Goal: Task Accomplishment & Management: Complete application form

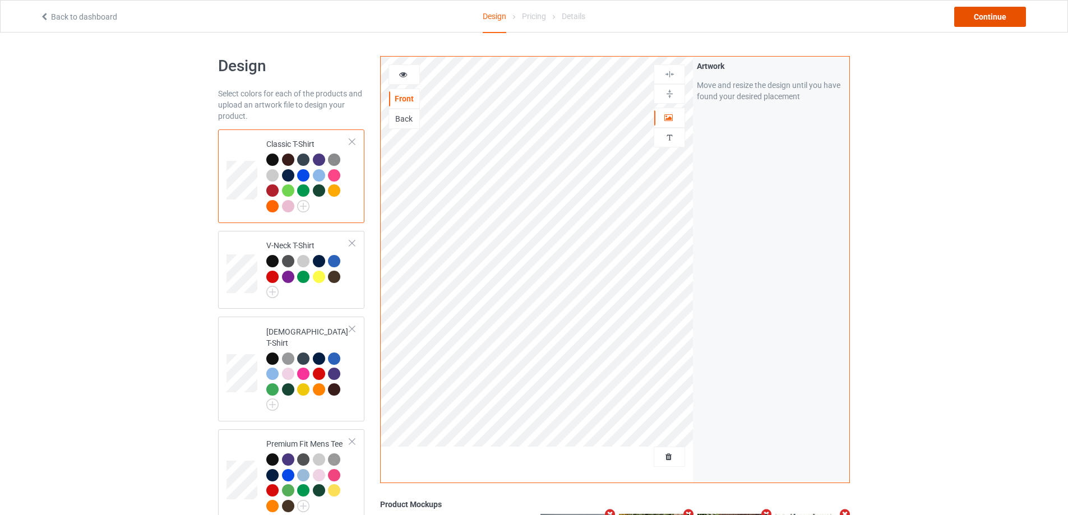
click at [985, 23] on div "Continue" at bounding box center [990, 17] width 72 height 20
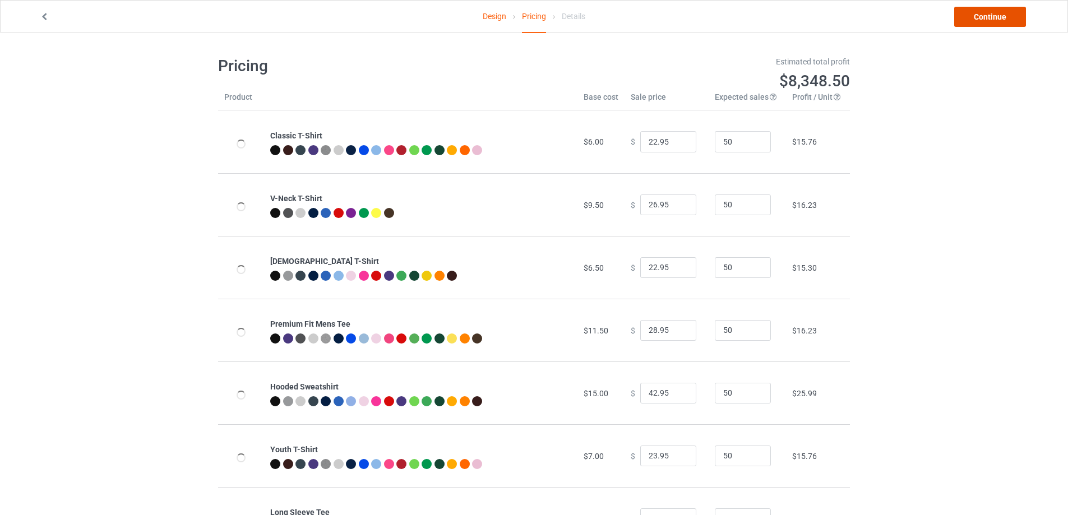
click at [984, 22] on link "Continue" at bounding box center [990, 17] width 72 height 20
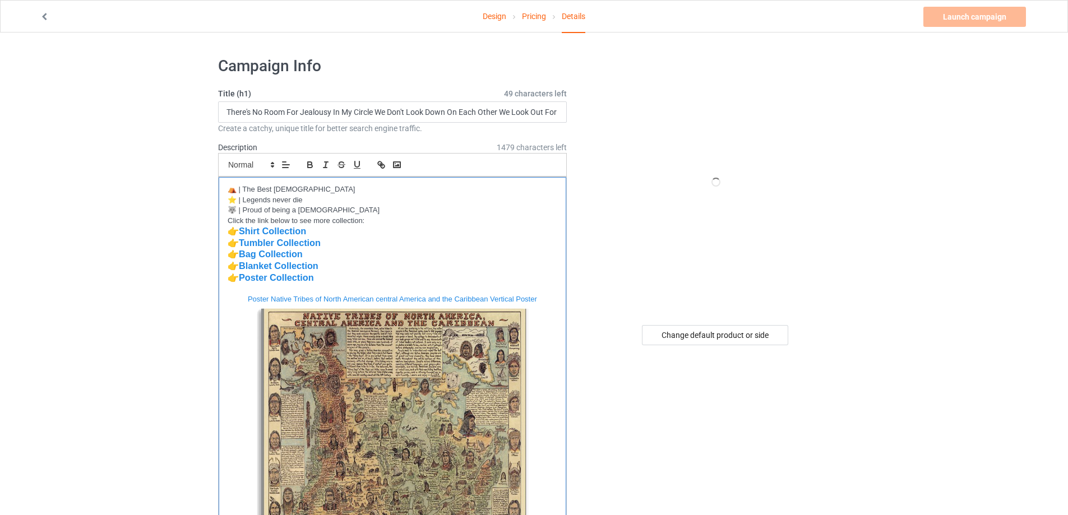
click at [355, 246] on p "👉 Tumbler Collection" at bounding box center [393, 244] width 330 height 12
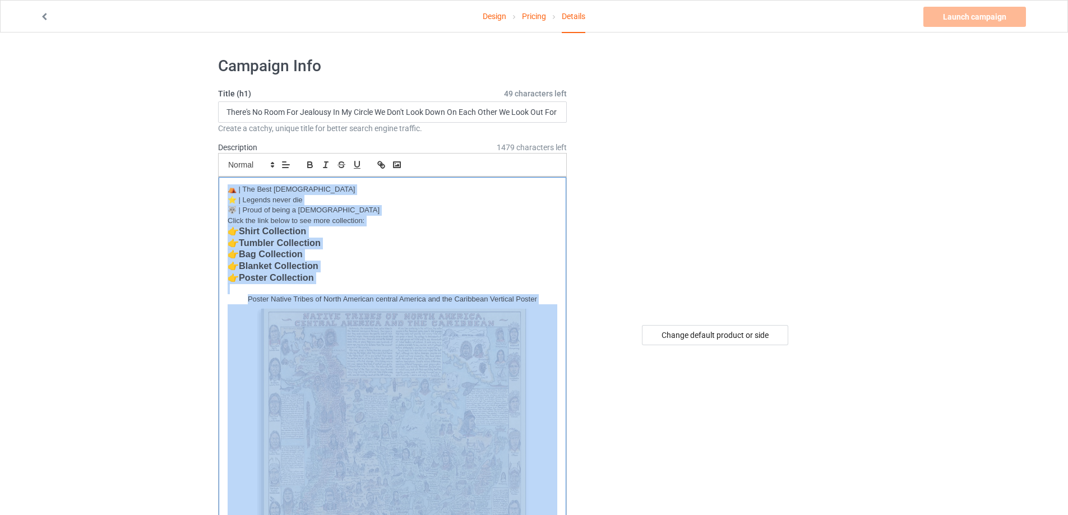
click at [397, 271] on p "👉 Blanket Collection" at bounding box center [393, 267] width 330 height 12
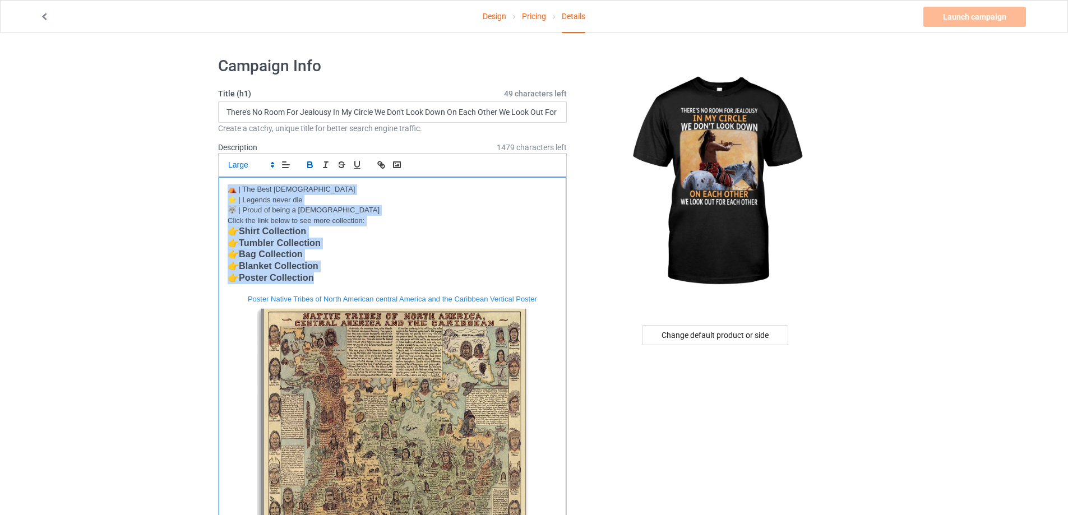
drag, startPoint x: 319, startPoint y: 275, endPoint x: 187, endPoint y: 184, distance: 160.8
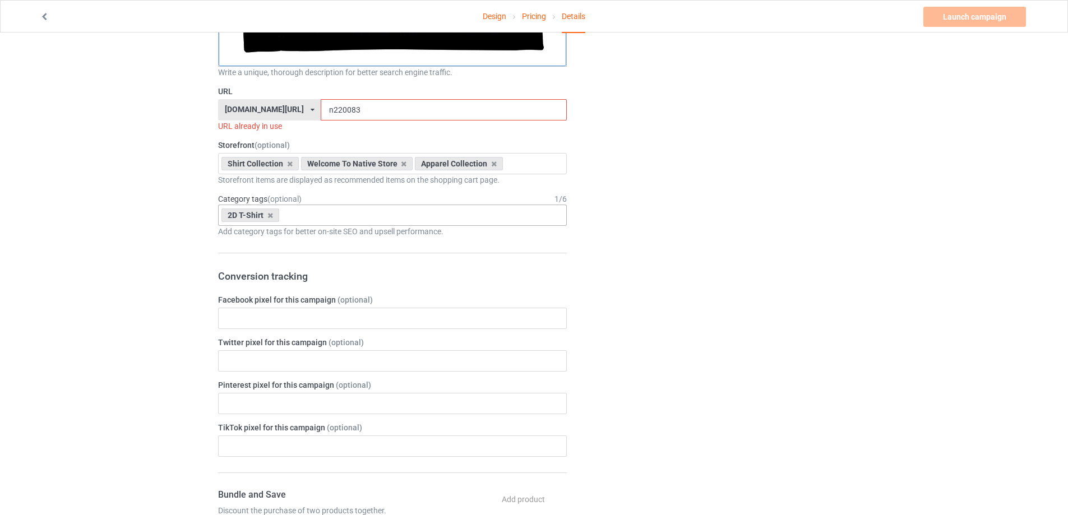
scroll to position [2411, 0]
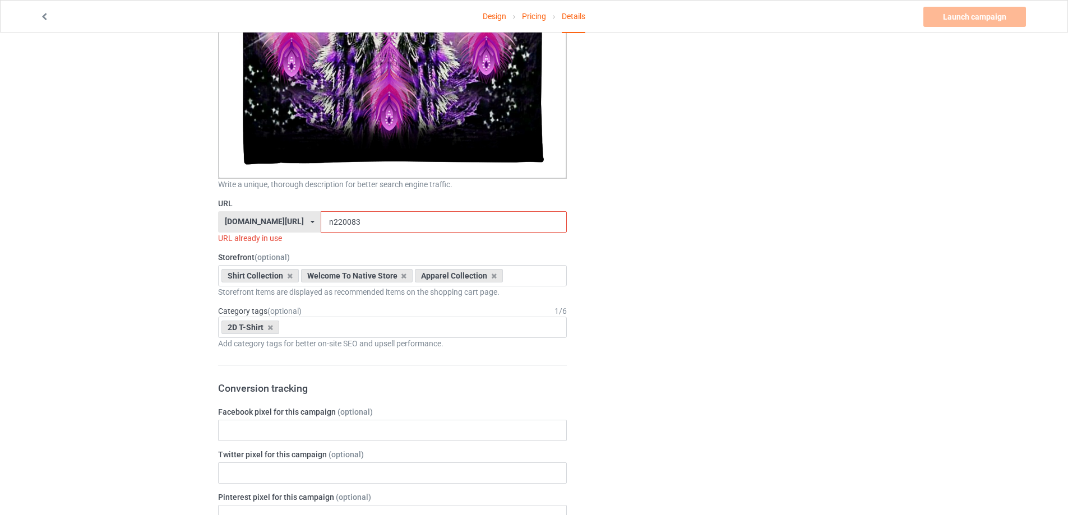
click at [315, 224] on icon at bounding box center [313, 222] width 4 height 7
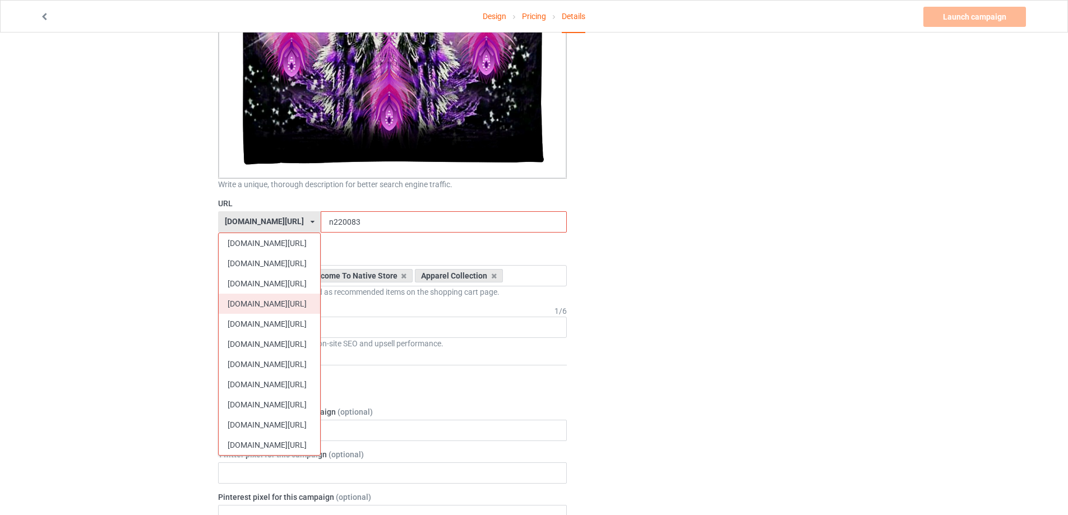
click at [263, 305] on div "[DOMAIN_NAME][URL]" at bounding box center [269, 304] width 101 height 20
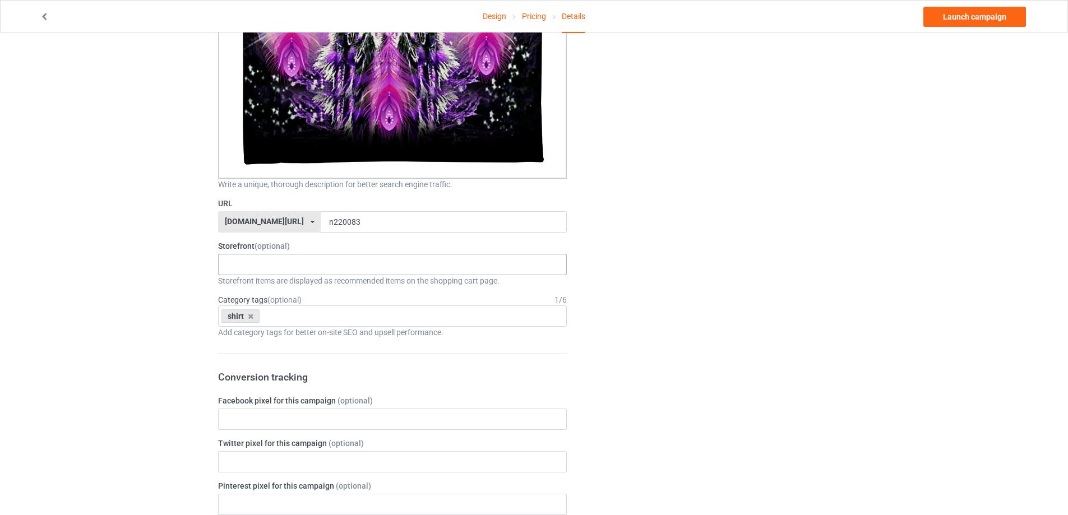
click at [254, 265] on div "MMIW Colection Shoes Collection Hooded Blanket Collection Jacket Collection Bel…" at bounding box center [392, 264] width 349 height 21
type input "2d"
click at [265, 284] on div "2D T-Shirt Collection" at bounding box center [393, 285] width 348 height 21
type input "best"
click at [278, 290] on div "Best Selling Collection" at bounding box center [393, 285] width 348 height 21
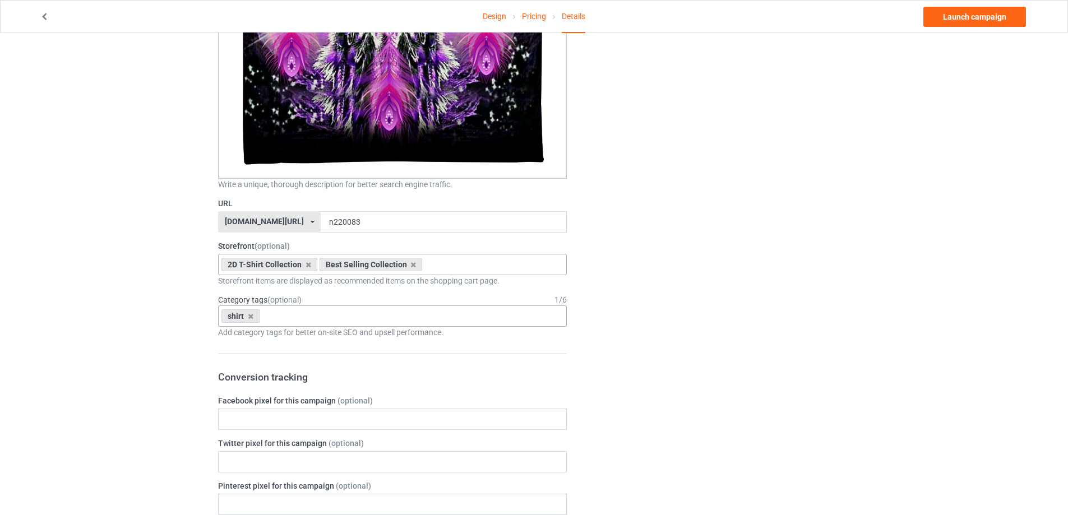
click at [253, 320] on div "shirt" at bounding box center [240, 316] width 38 height 13
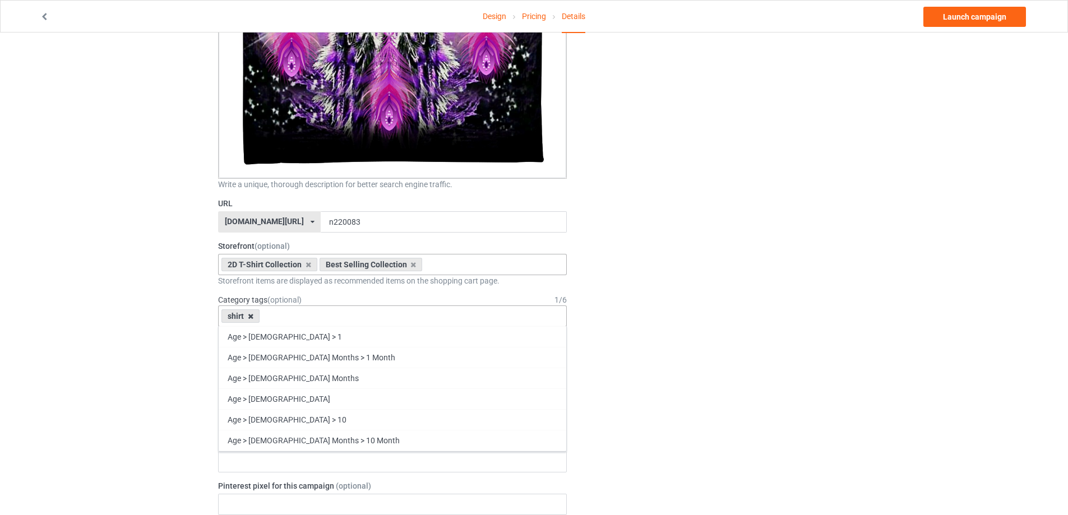
click at [250, 318] on icon at bounding box center [251, 316] width 6 height 7
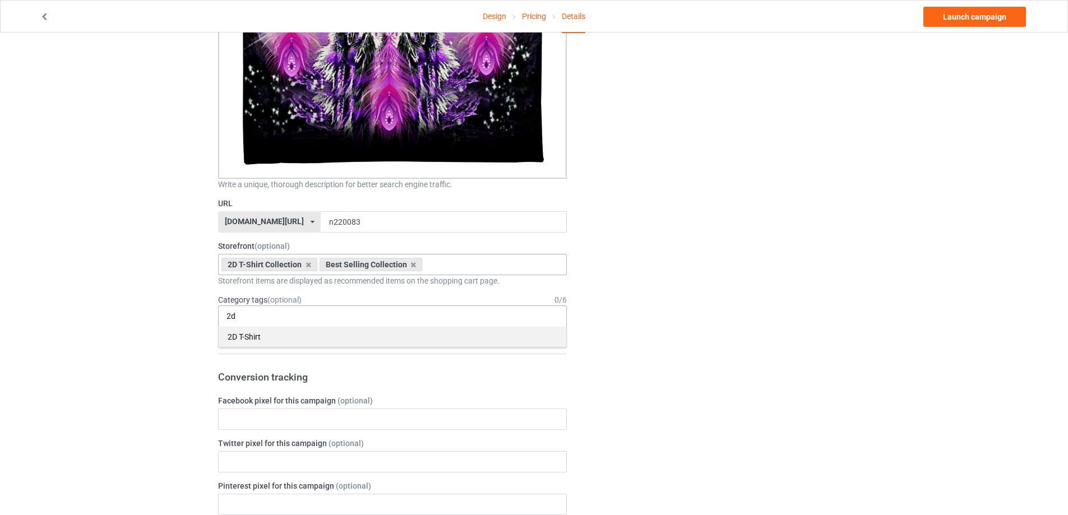
type input "2d"
click at [257, 336] on div "2D T-Shirt" at bounding box center [393, 336] width 348 height 21
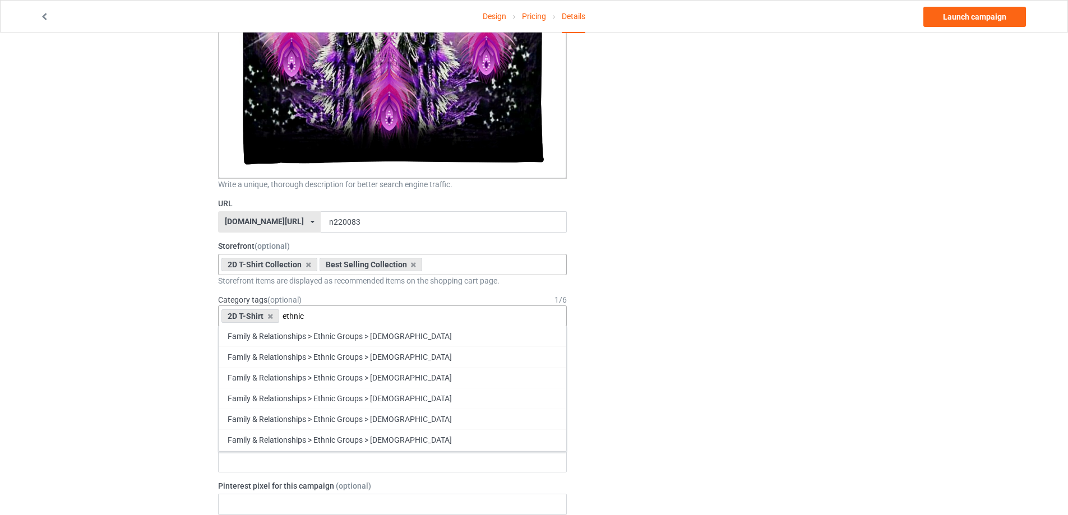
scroll to position [617, 0]
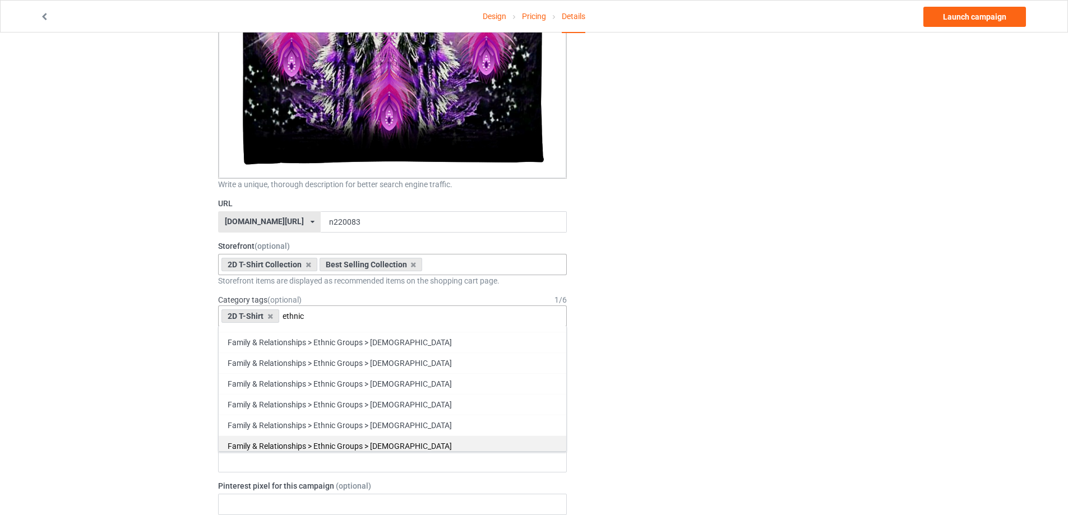
type input "ethnic"
click at [413, 449] on div "Family & Relationships > Ethnic Groups > [DEMOGRAPHIC_DATA]" at bounding box center [393, 446] width 348 height 21
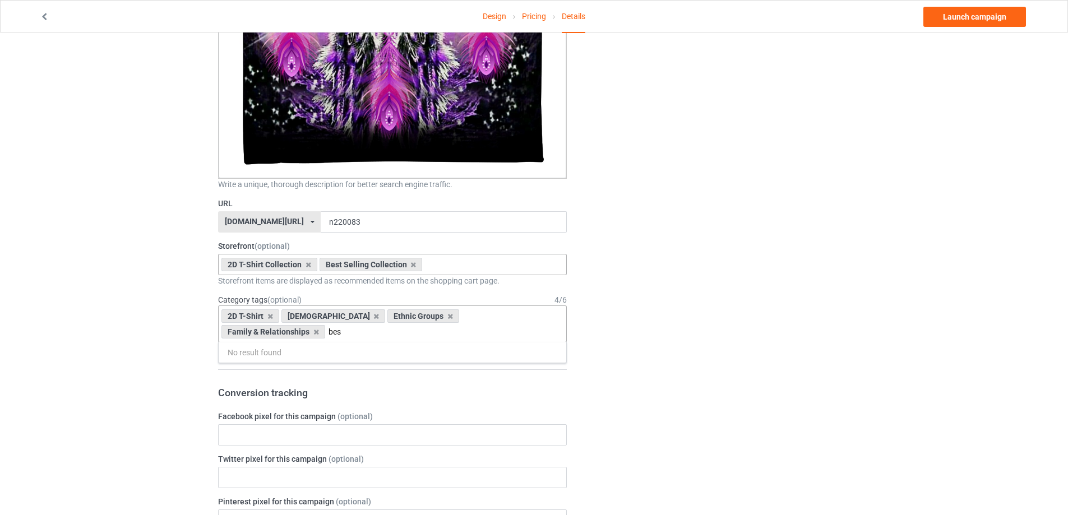
scroll to position [0, 0]
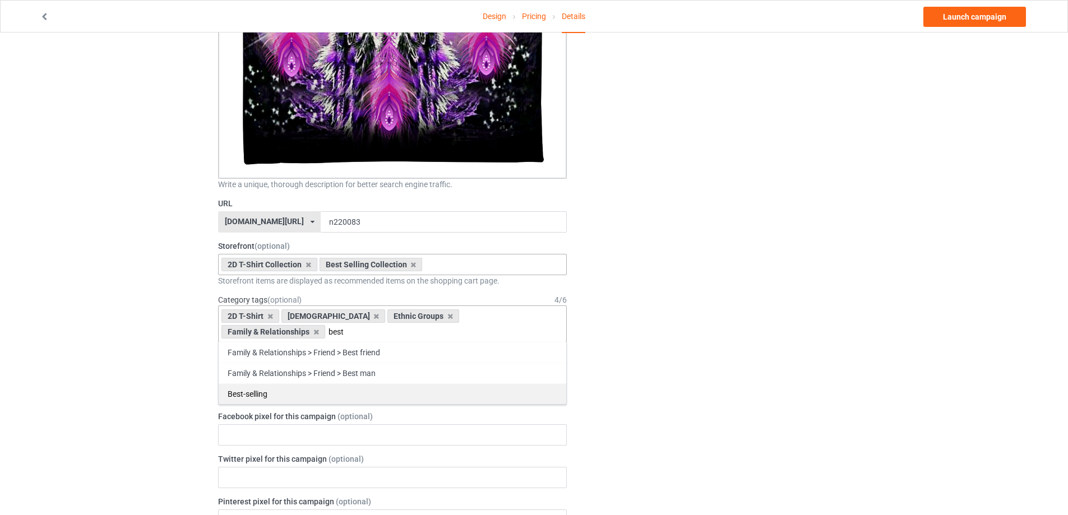
type input "best"
click at [253, 385] on div "Best-selling" at bounding box center [393, 394] width 348 height 21
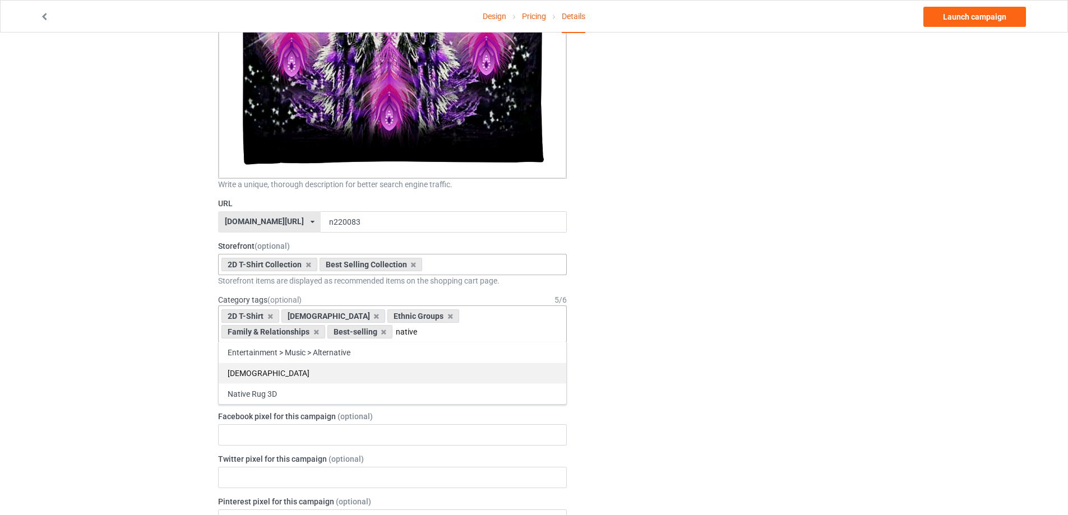
type input "native"
click at [271, 373] on div "[DEMOGRAPHIC_DATA]" at bounding box center [393, 373] width 348 height 21
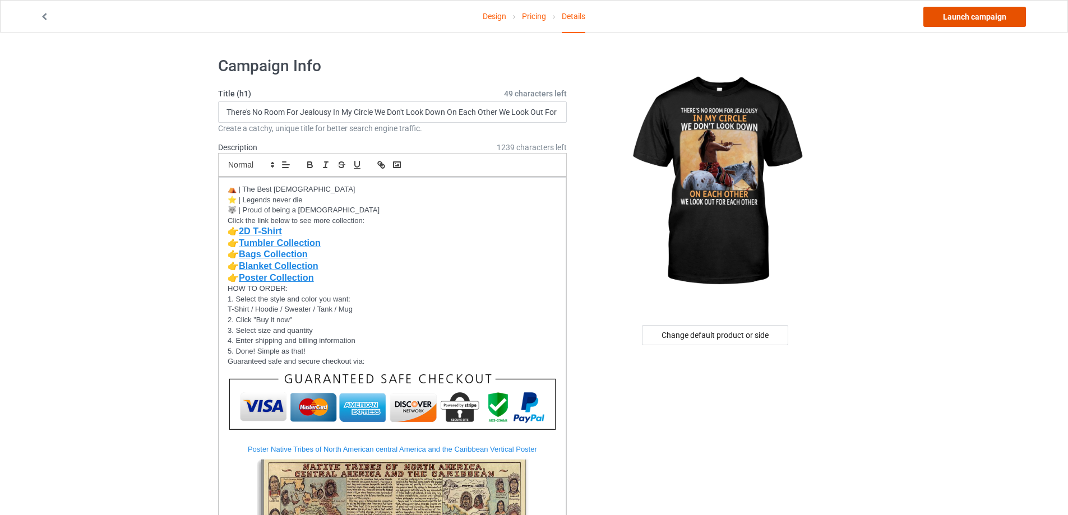
click at [980, 21] on link "Launch campaign" at bounding box center [975, 17] width 103 height 20
